Goal: Task Accomplishment & Management: Manage account settings

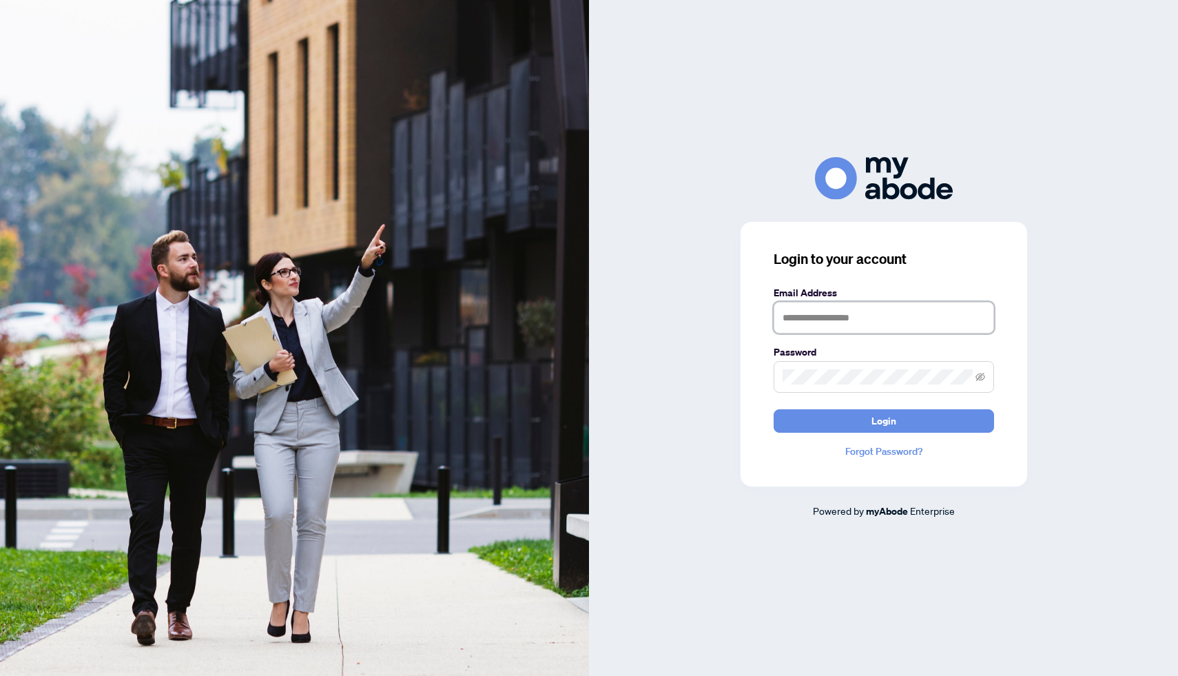
click at [798, 326] on input "text" at bounding box center [883, 318] width 220 height 32
type input "**********"
click at [773, 409] on button "Login" at bounding box center [883, 420] width 220 height 23
click at [709, 377] on div "**********" at bounding box center [883, 337] width 589 height 361
click at [773, 409] on button "Login" at bounding box center [883, 420] width 220 height 23
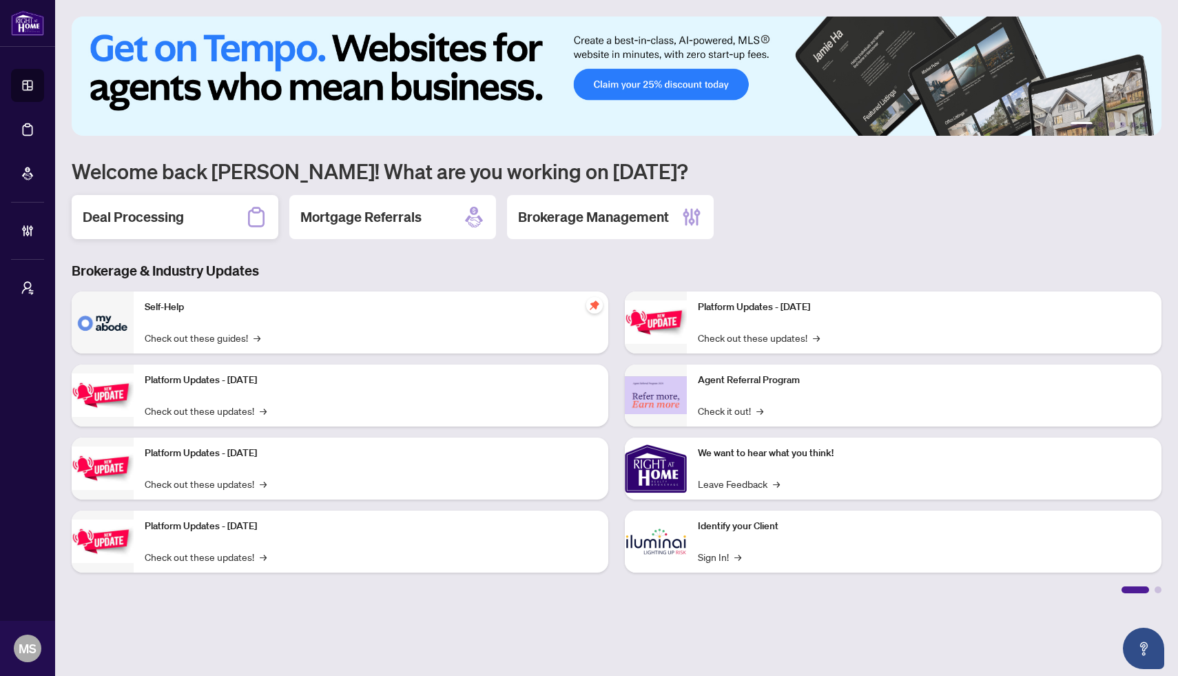
click at [175, 216] on h2 "Deal Processing" at bounding box center [133, 216] width 101 height 19
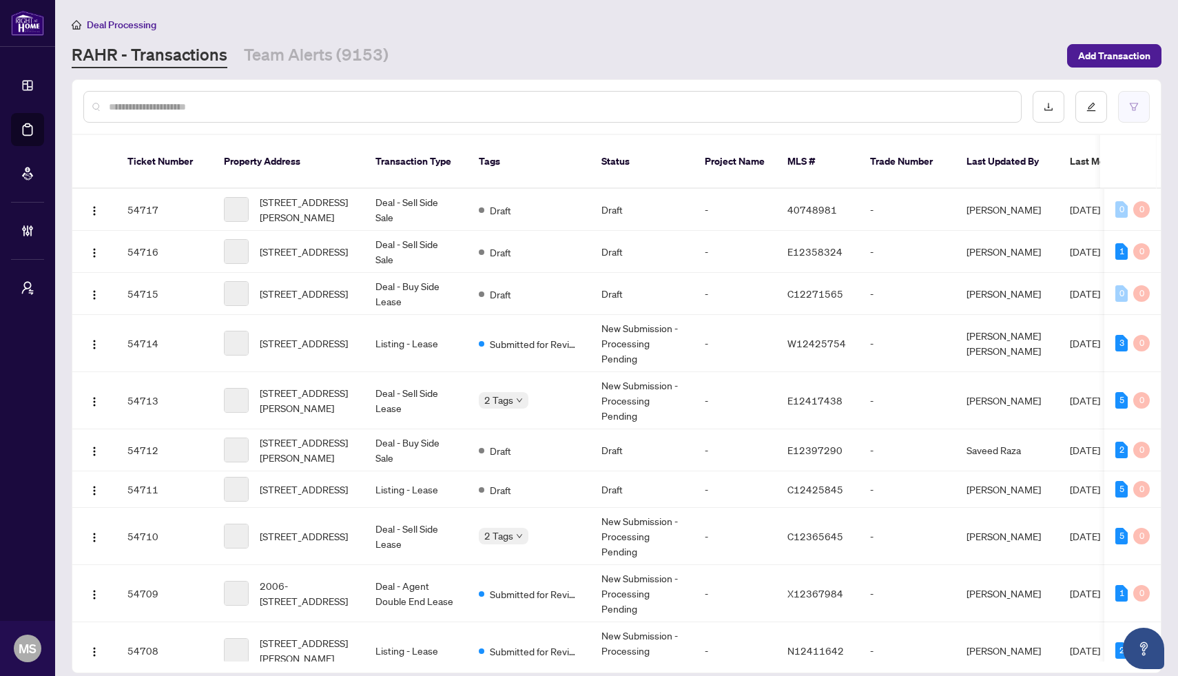
click at [1138, 110] on button "button" at bounding box center [1134, 107] width 32 height 32
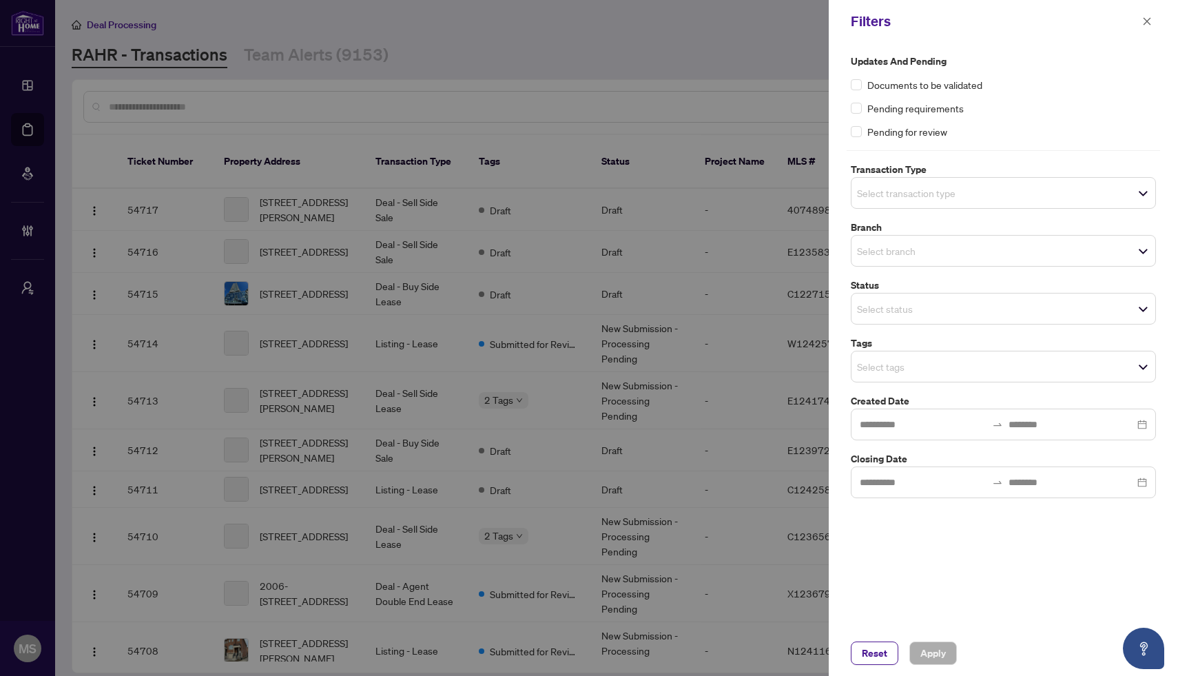
click at [524, 247] on div at bounding box center [589, 338] width 1178 height 676
click at [498, 287] on div at bounding box center [589, 338] width 1178 height 676
click at [1144, 25] on icon "close" at bounding box center [1147, 22] width 10 height 10
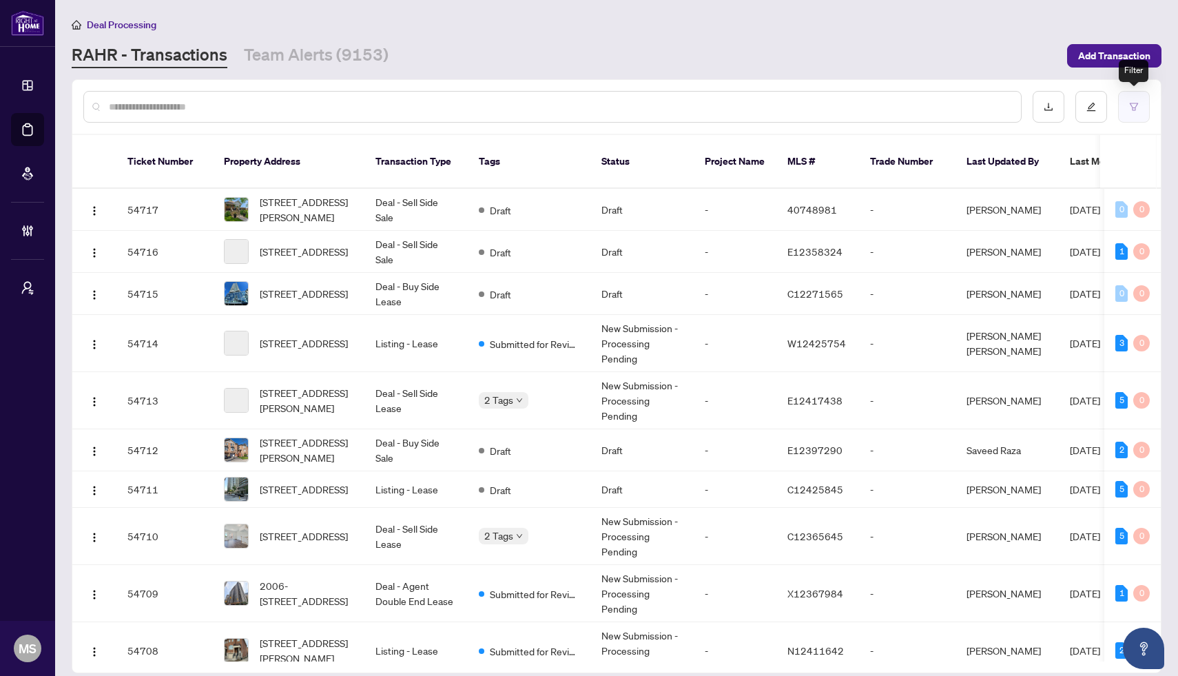
click at [1137, 115] on button "button" at bounding box center [1134, 107] width 32 height 32
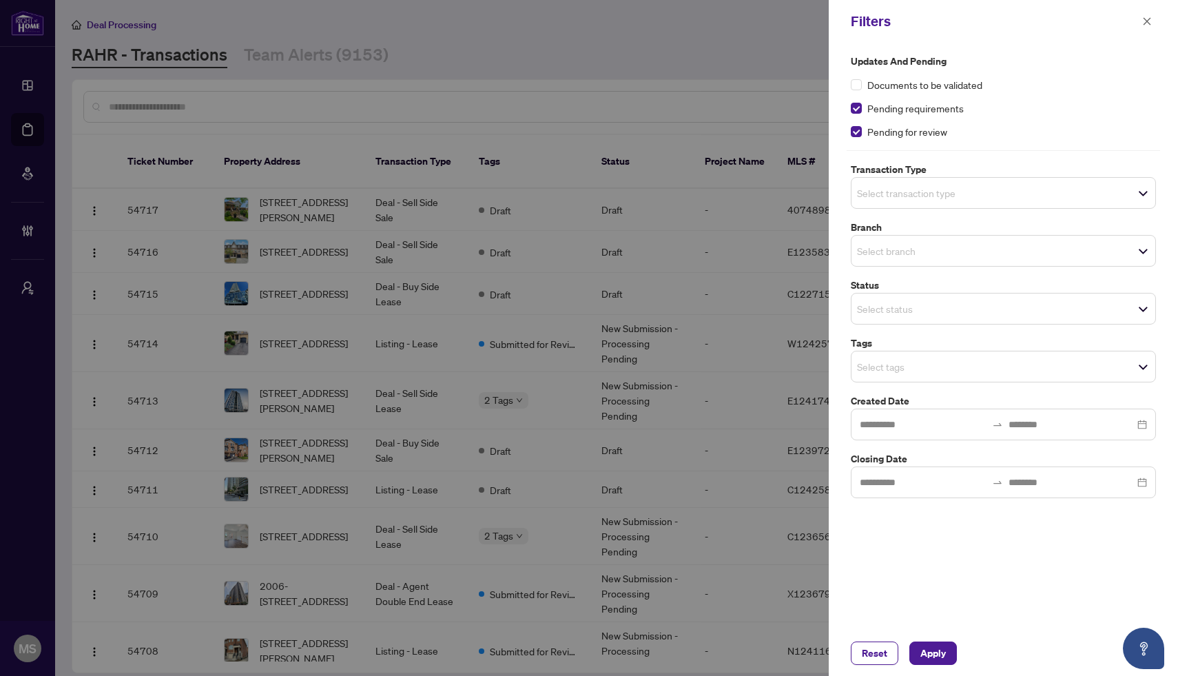
click at [895, 364] on input "search" at bounding box center [905, 366] width 96 height 17
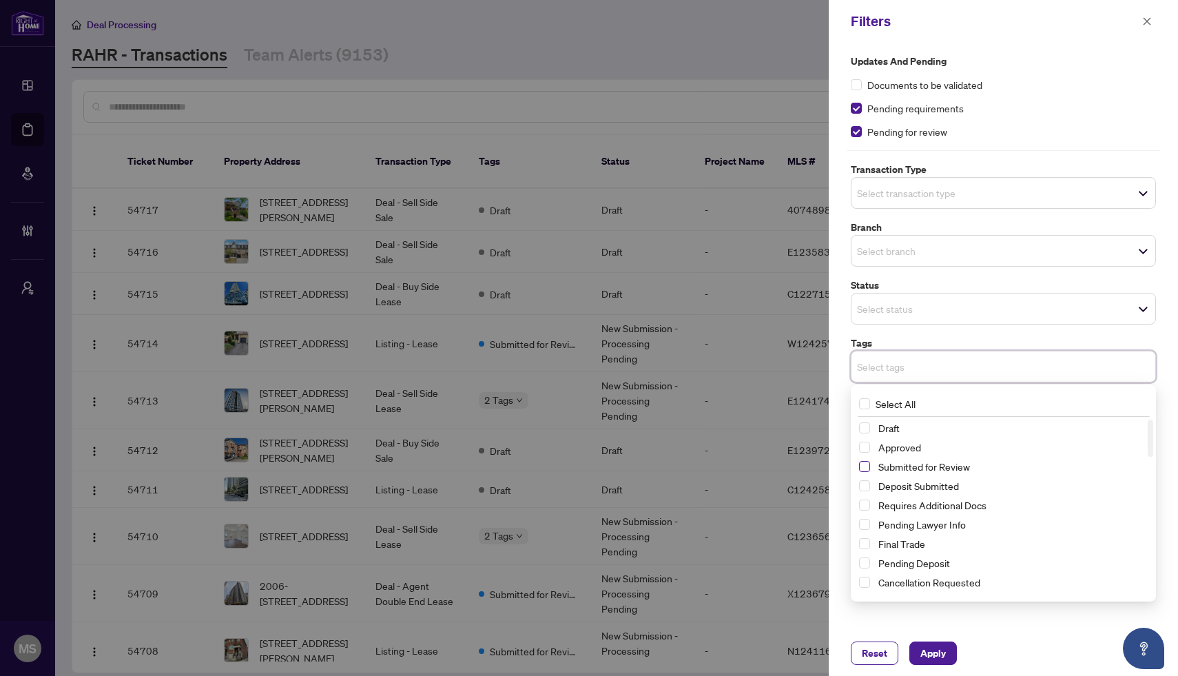
click at [869, 466] on span "Select Submitted for Review" at bounding box center [864, 466] width 11 height 11
click at [940, 651] on span "Apply" at bounding box center [932, 653] width 25 height 22
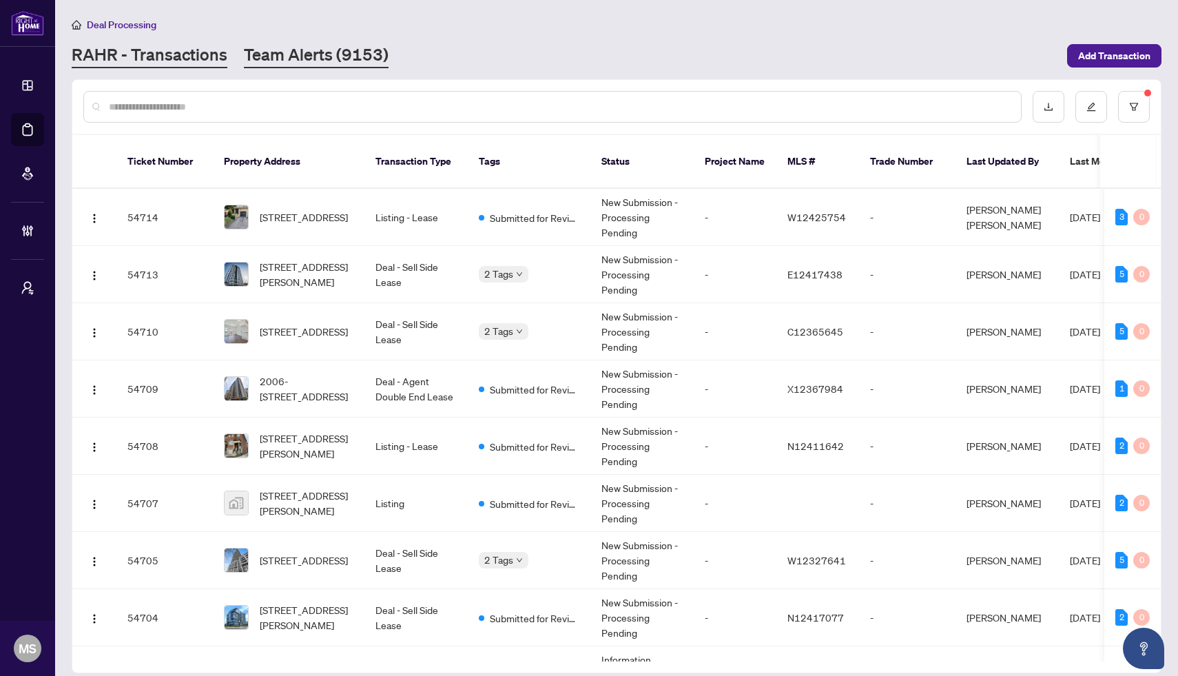
click at [329, 63] on link "Team Alerts (9153)" at bounding box center [316, 55] width 145 height 25
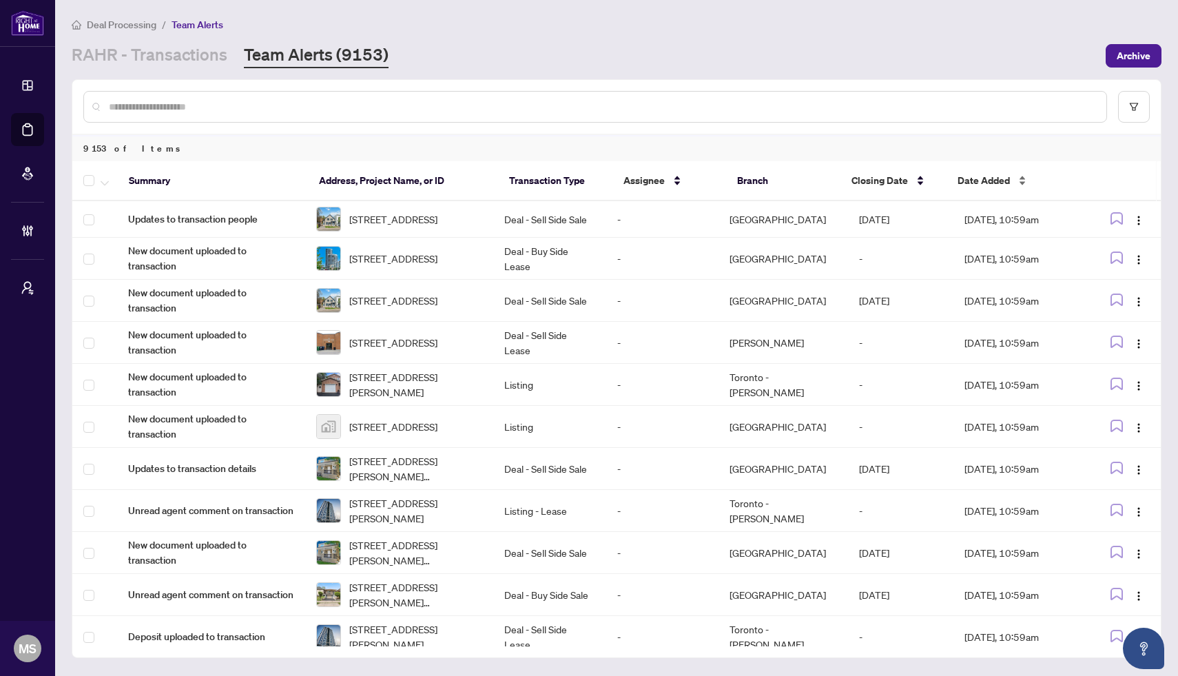
click at [1010, 180] on div "Date Added" at bounding box center [1014, 180] width 115 height 15
click at [196, 52] on link "RAHR - Transactions" at bounding box center [150, 55] width 156 height 25
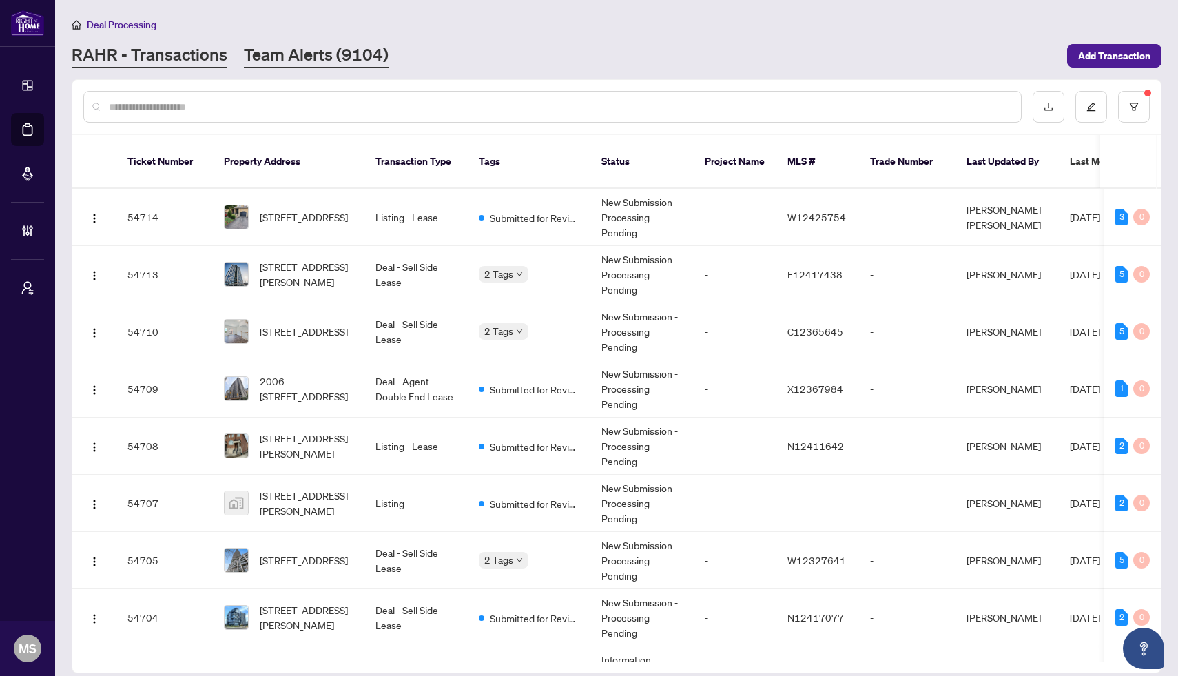
click at [367, 59] on link "Team Alerts (9104)" at bounding box center [316, 55] width 145 height 25
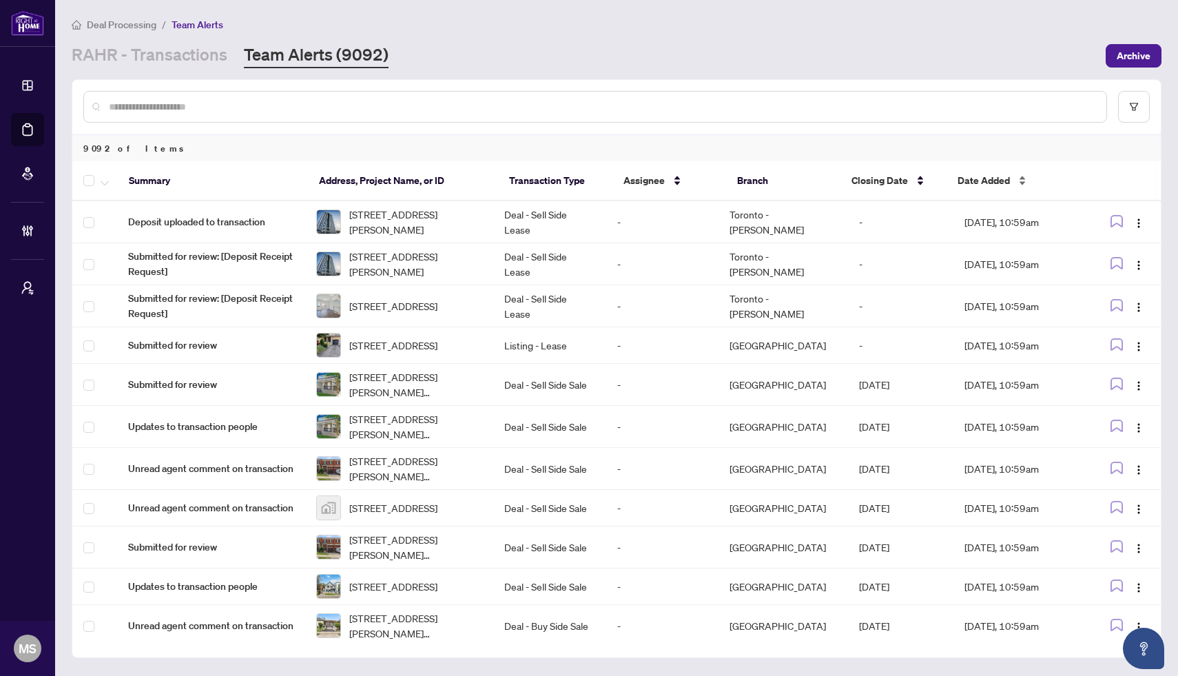
click at [1012, 180] on div "Date Added" at bounding box center [1014, 180] width 115 height 15
click at [1020, 183] on div "Date Added" at bounding box center [1014, 180] width 115 height 15
